Goal: Task Accomplishment & Management: Manage account settings

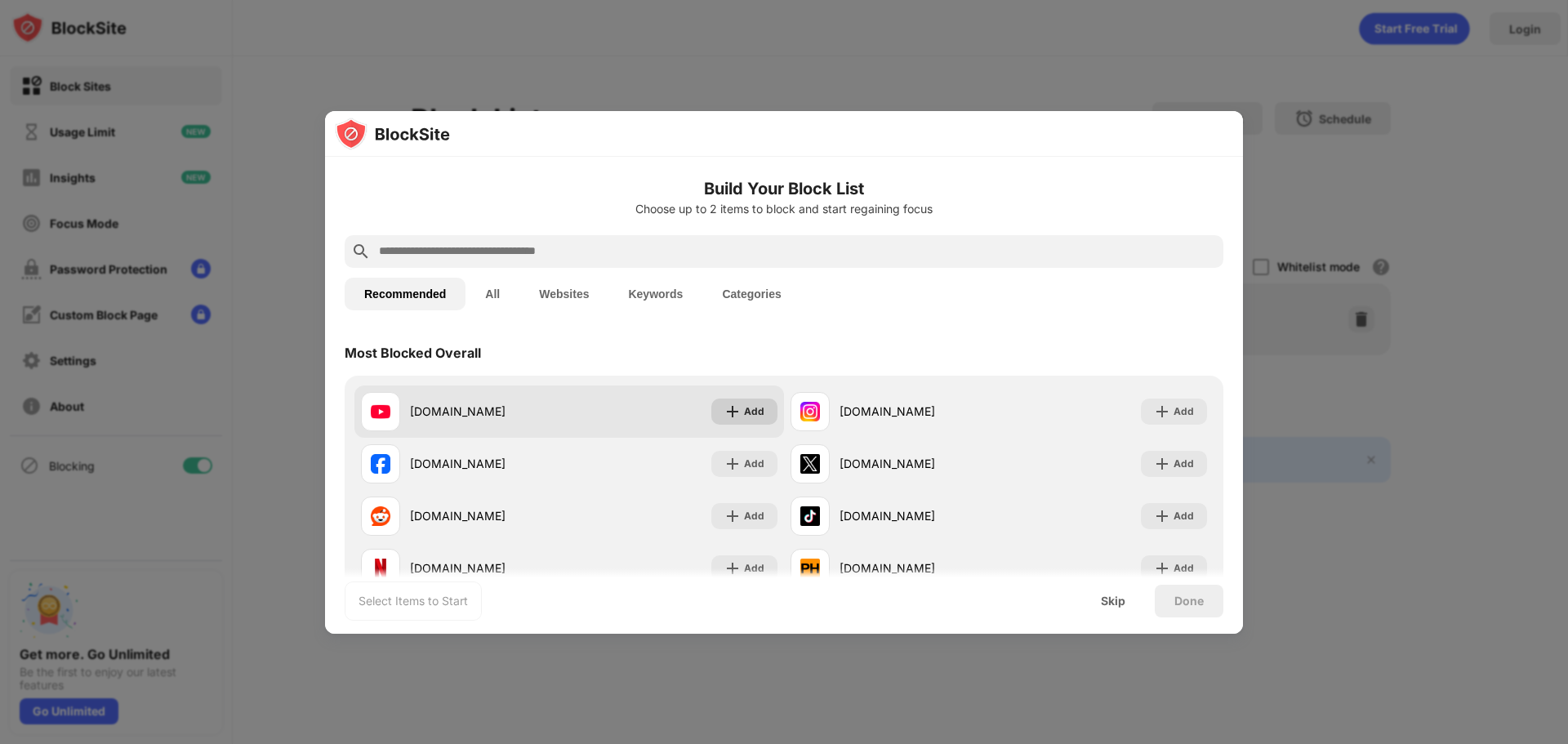
click at [744, 414] on div "Add" at bounding box center [754, 412] width 20 height 16
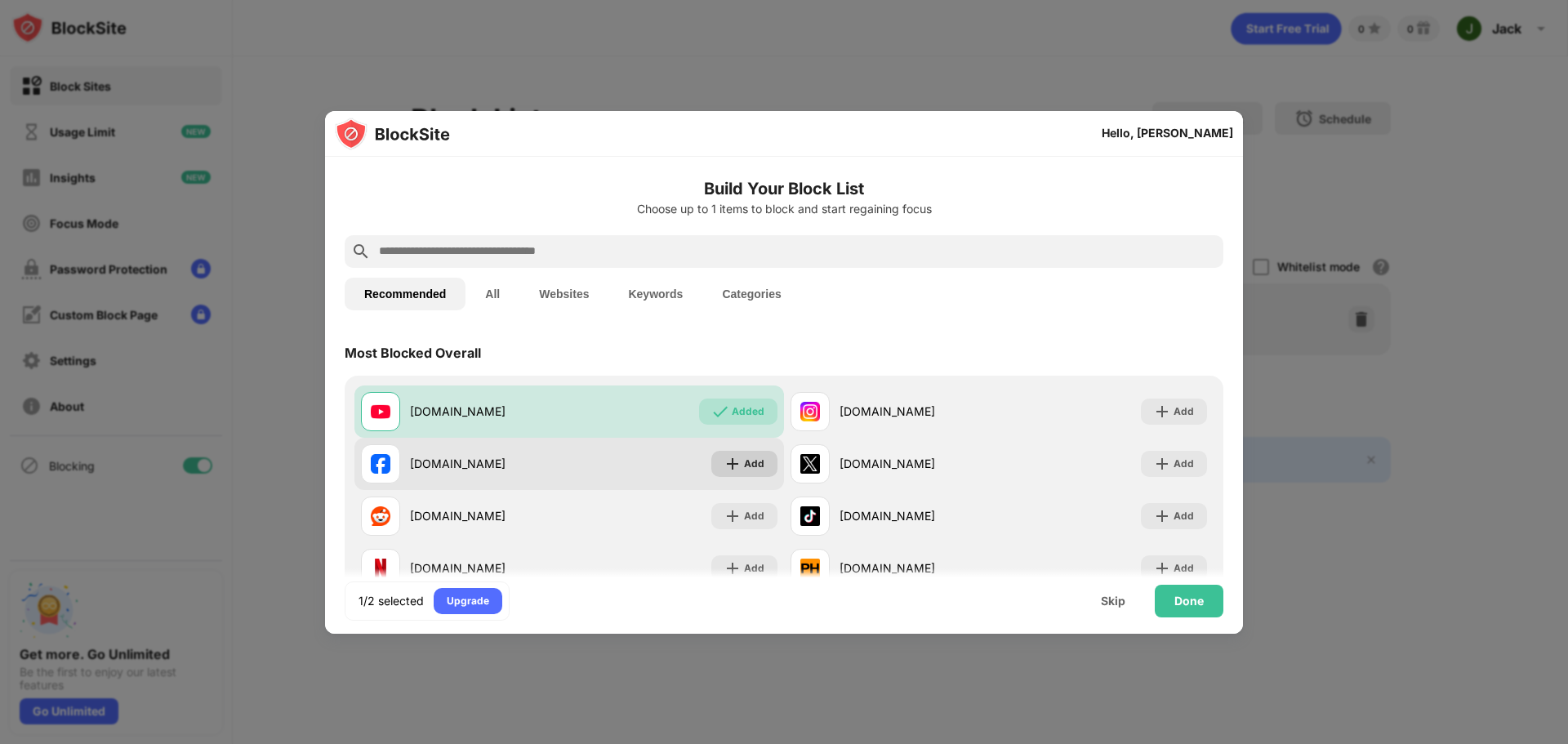
click at [744, 462] on div "Add" at bounding box center [754, 464] width 20 height 16
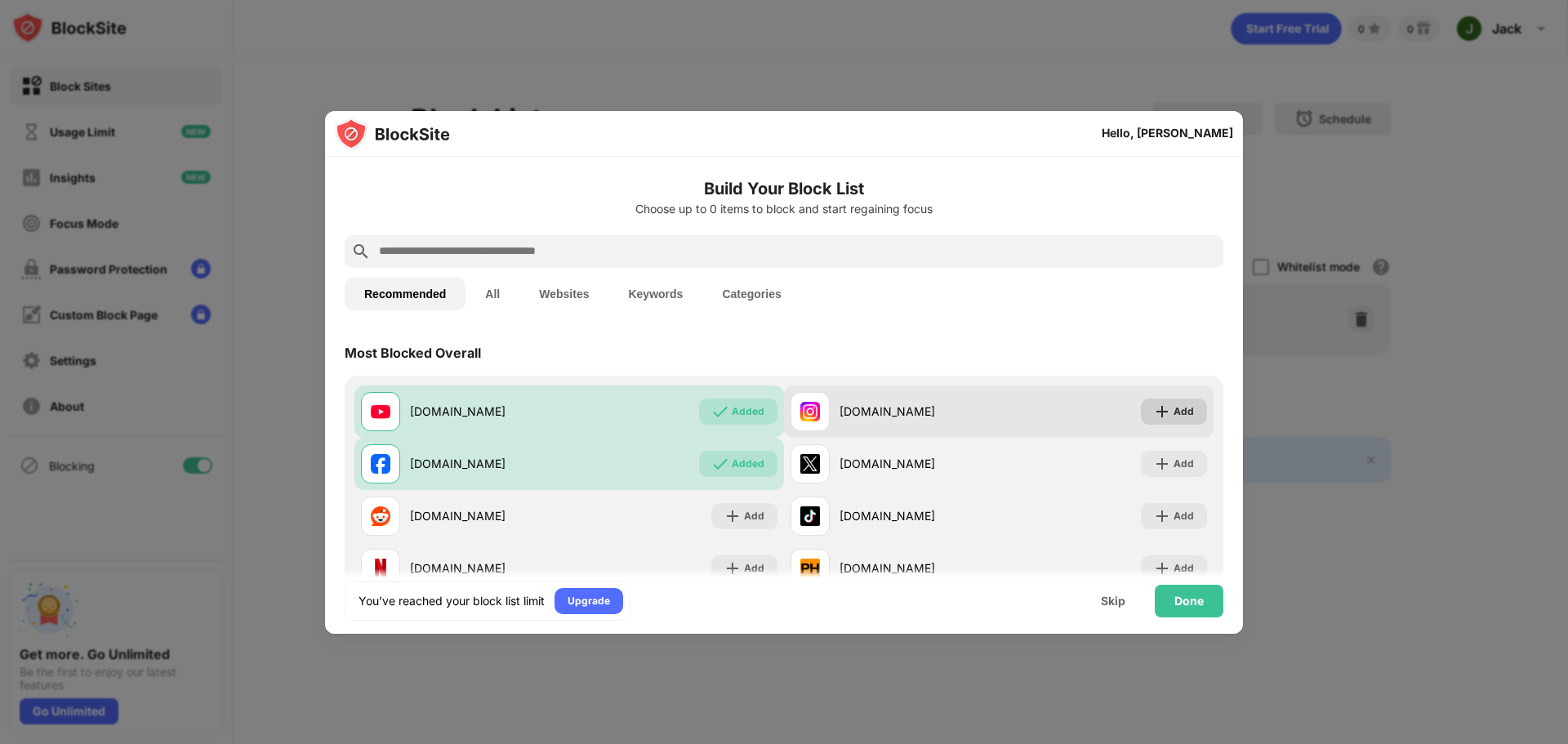
click at [1173, 417] on div "Add" at bounding box center [1183, 412] width 20 height 16
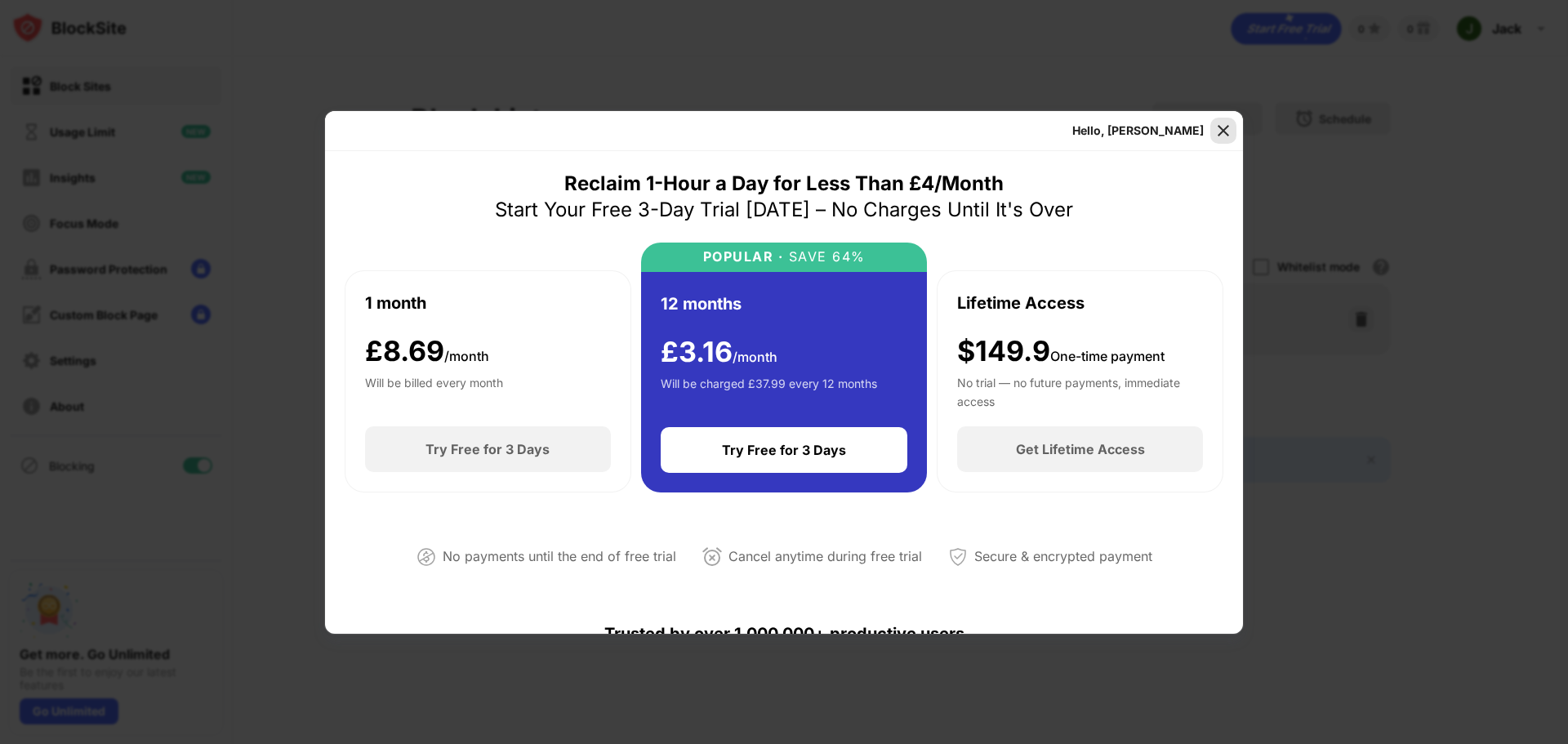
click at [1227, 130] on img at bounding box center [1223, 131] width 16 height 16
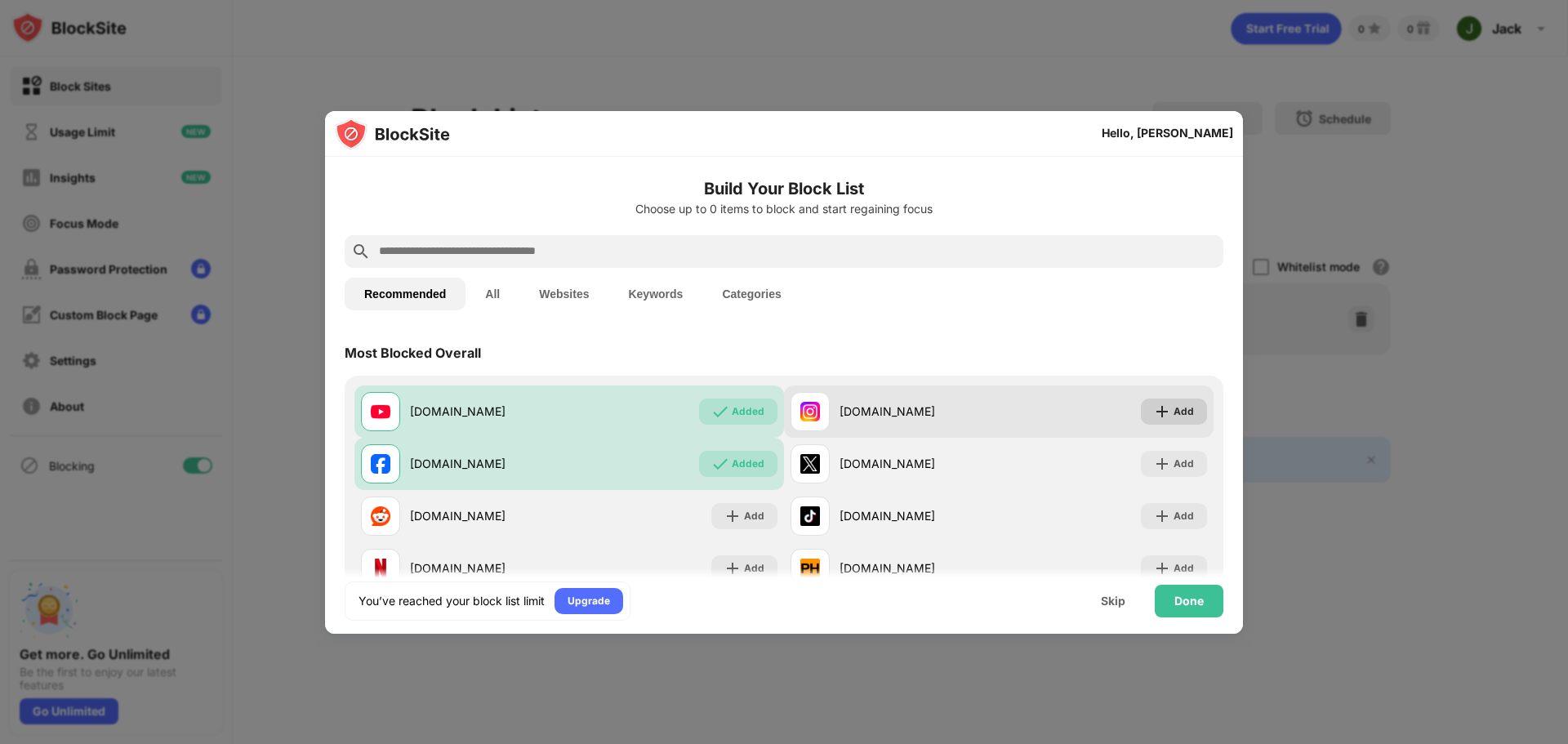
click at [1173, 414] on div "Add" at bounding box center [1183, 412] width 20 height 16
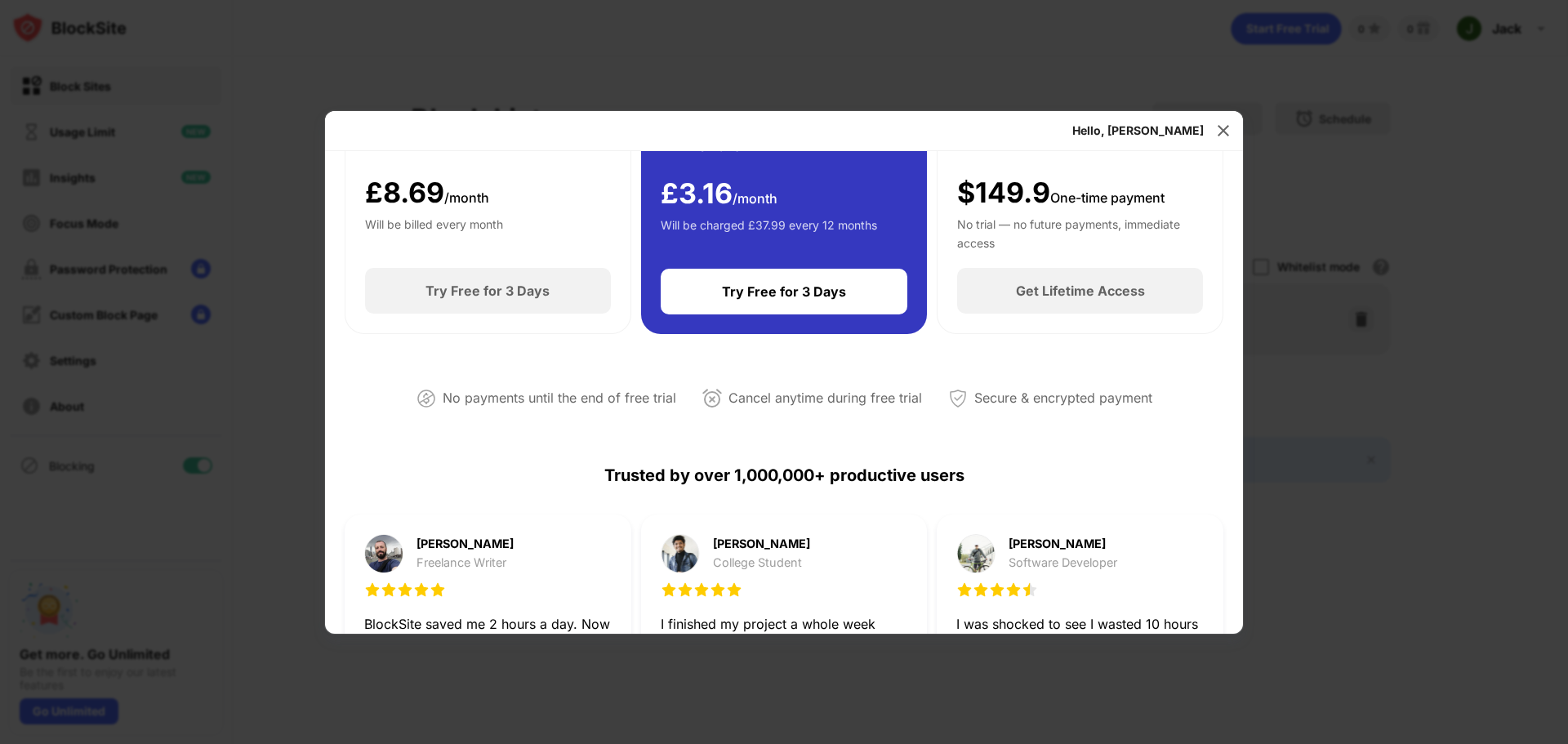
scroll to position [124, 0]
